Goal: Communication & Community: Answer question/provide support

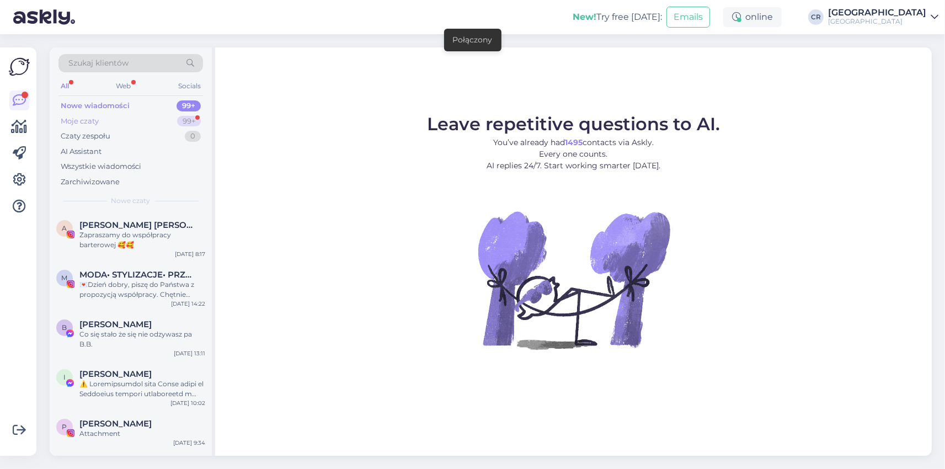
click at [120, 119] on div "Moje czaty 99+" at bounding box center [131, 121] width 145 height 15
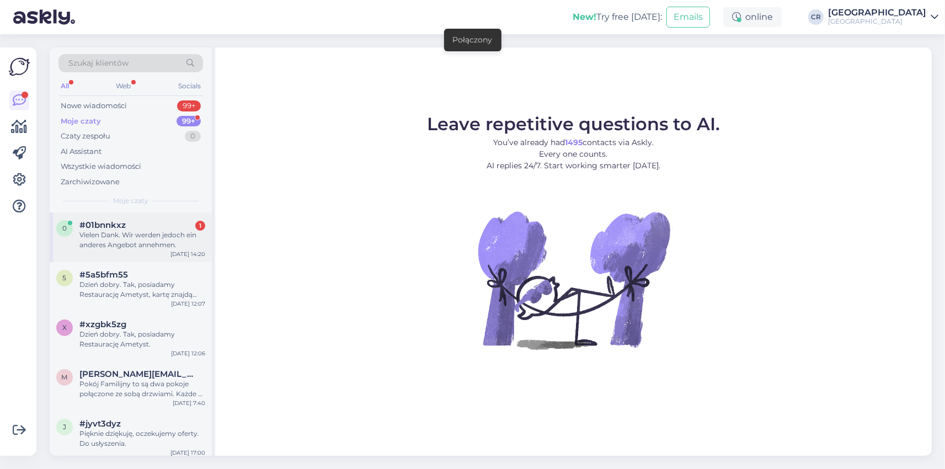
click at [110, 239] on div "Vielen Dank. Wir werden jedoch ein anderes Angebot annehmen." at bounding box center [142, 240] width 126 height 20
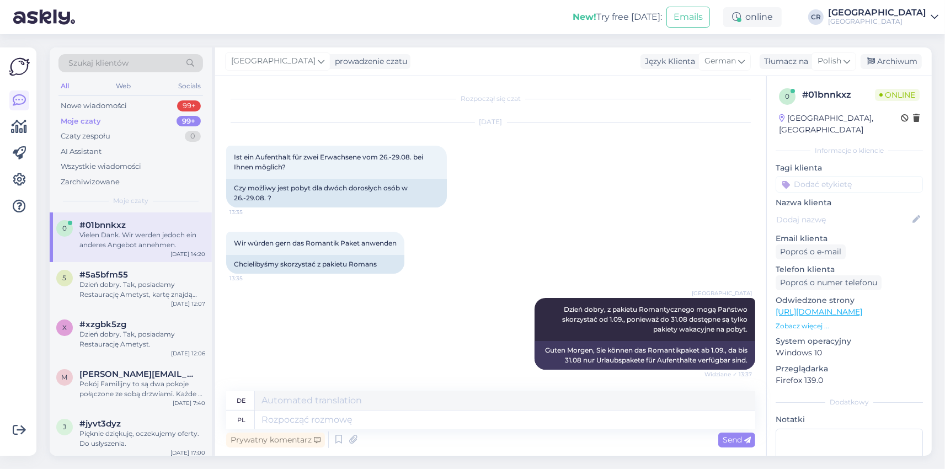
scroll to position [470, 0]
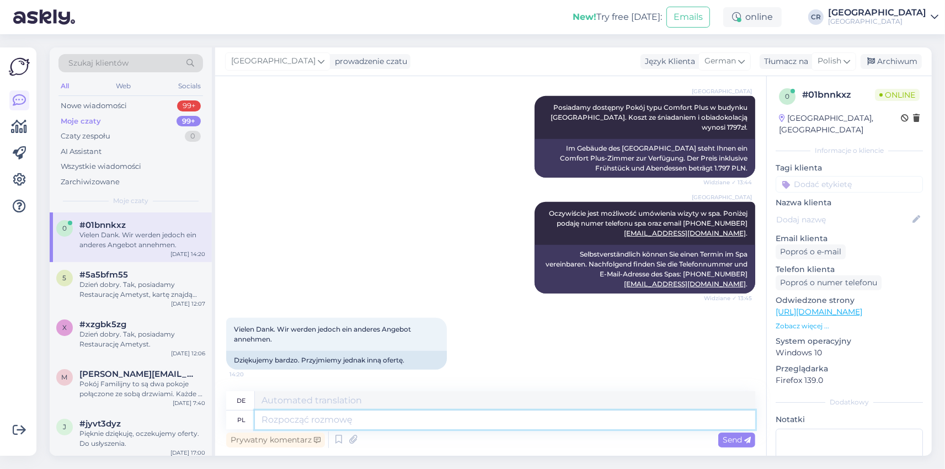
click at [304, 416] on textarea at bounding box center [505, 420] width 501 height 19
type textarea "Dziękujemy z"
type textarea "Danke"
type textarea "Dziękujemy za"
type textarea "Vielen Dank für"
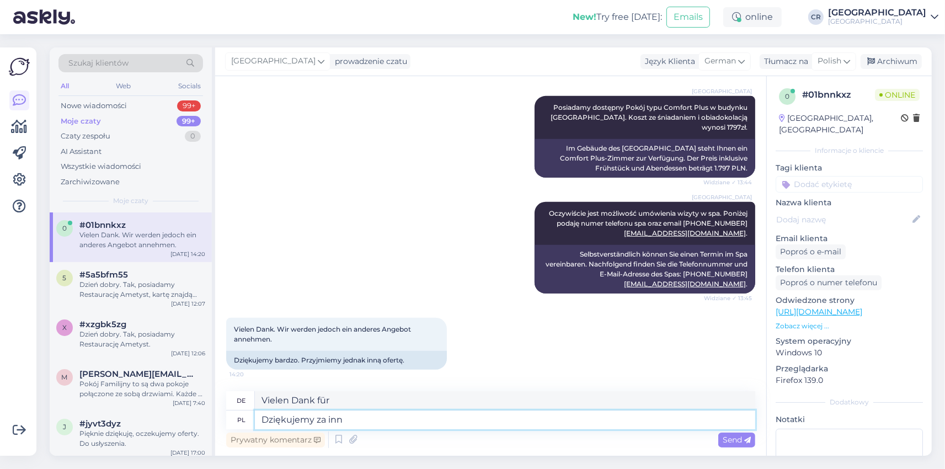
type textarea "Dziękujemy za in"
type textarea "Vielen Dank für den Aufenthalt"
type textarea "Dziękujemy za i"
type textarea "Vielen Dank für und"
type textarea "Dziękujemy za informację."
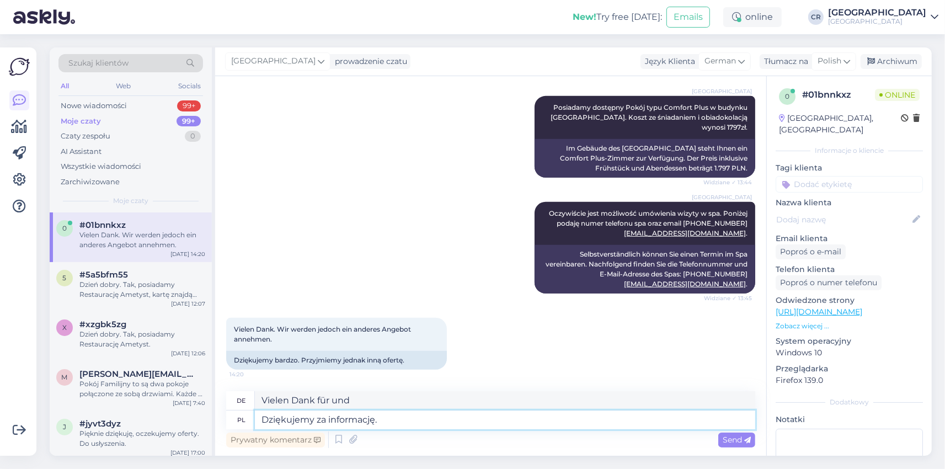
type textarea "Vielen Dank für die Informationen."
type textarea "Dziękujemy za informację."
click at [725, 440] on span "Send" at bounding box center [737, 440] width 28 height 10
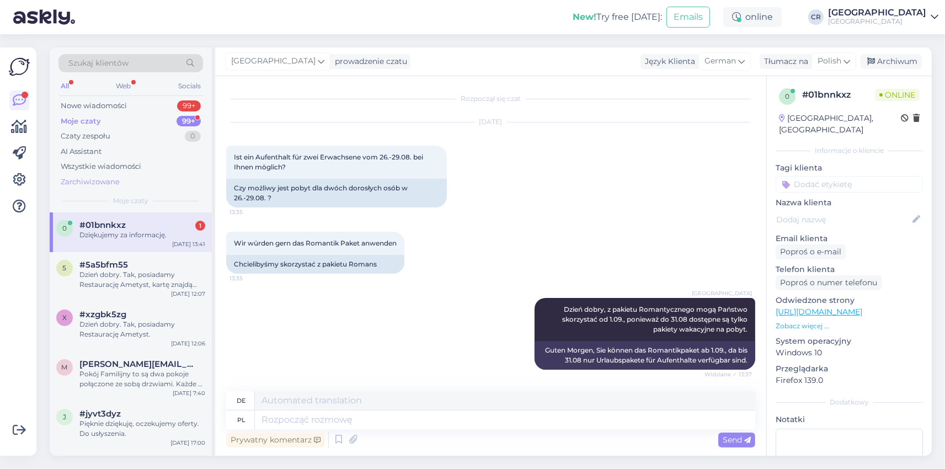
scroll to position [536, 0]
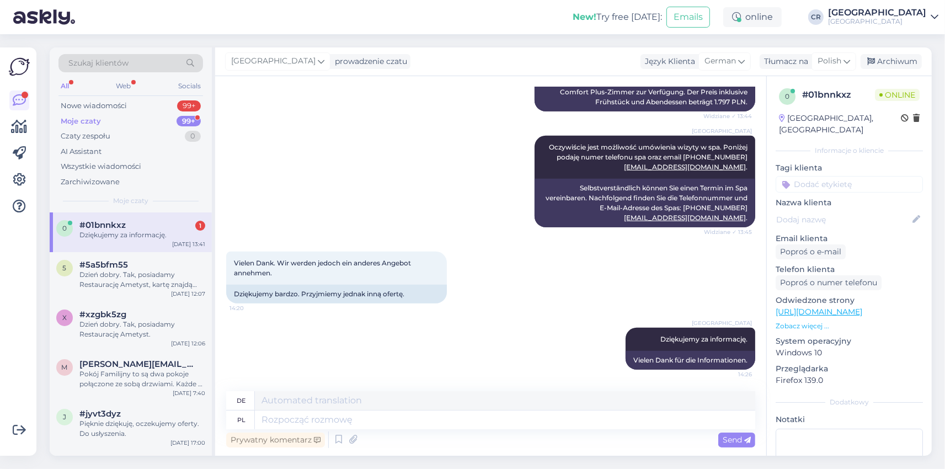
click at [132, 229] on div "#01bnnkxz 1" at bounding box center [142, 225] width 126 height 10
click at [115, 87] on div "Web" at bounding box center [123, 86] width 19 height 14
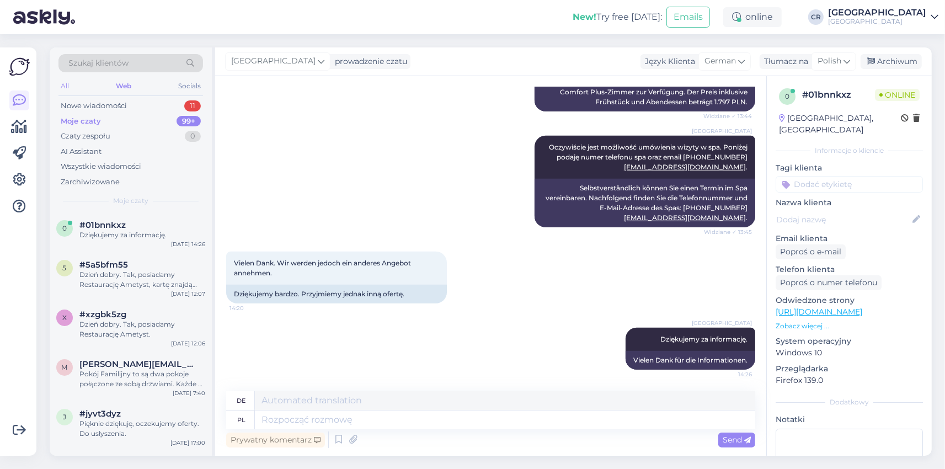
click at [67, 87] on div "All" at bounding box center [65, 86] width 13 height 14
click at [125, 233] on div "Dziękujemy za informację." at bounding box center [142, 235] width 126 height 10
